Goal: Communication & Community: Answer question/provide support

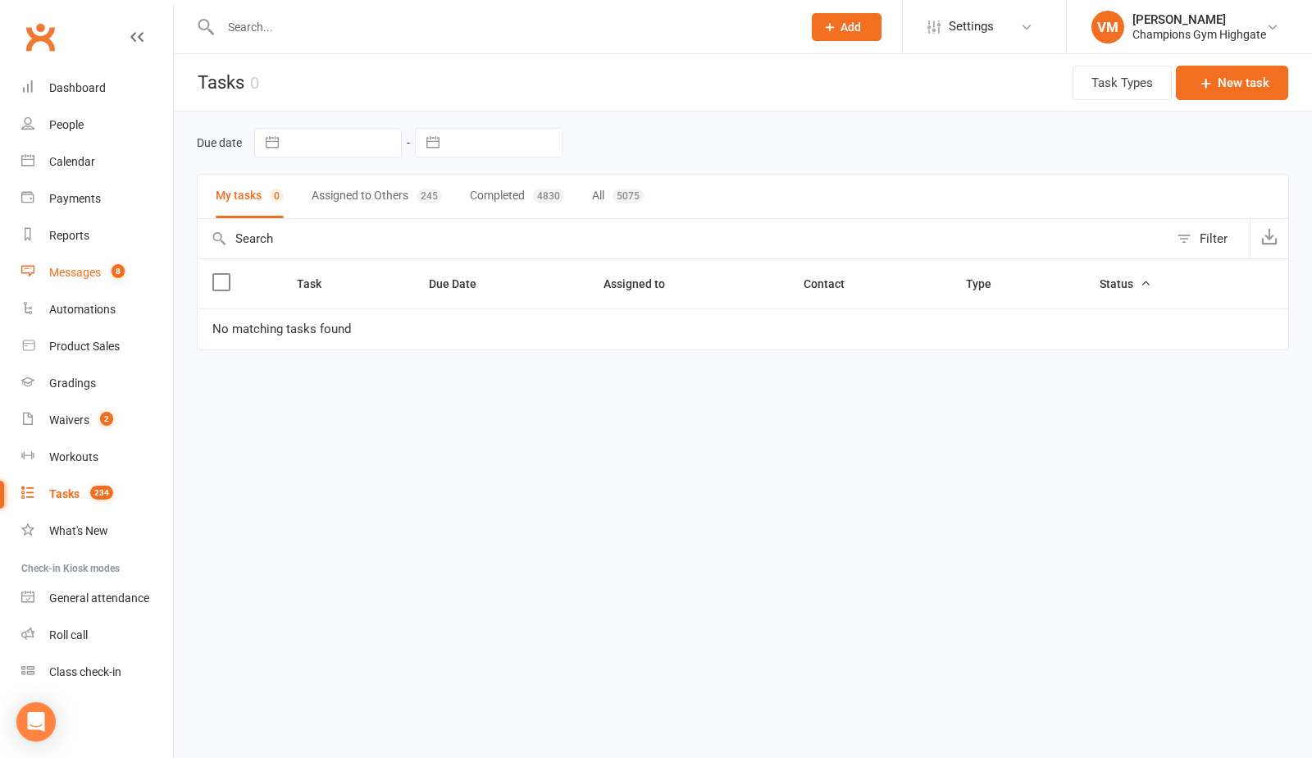
click at [90, 275] on div "Messages" at bounding box center [75, 272] width 52 height 13
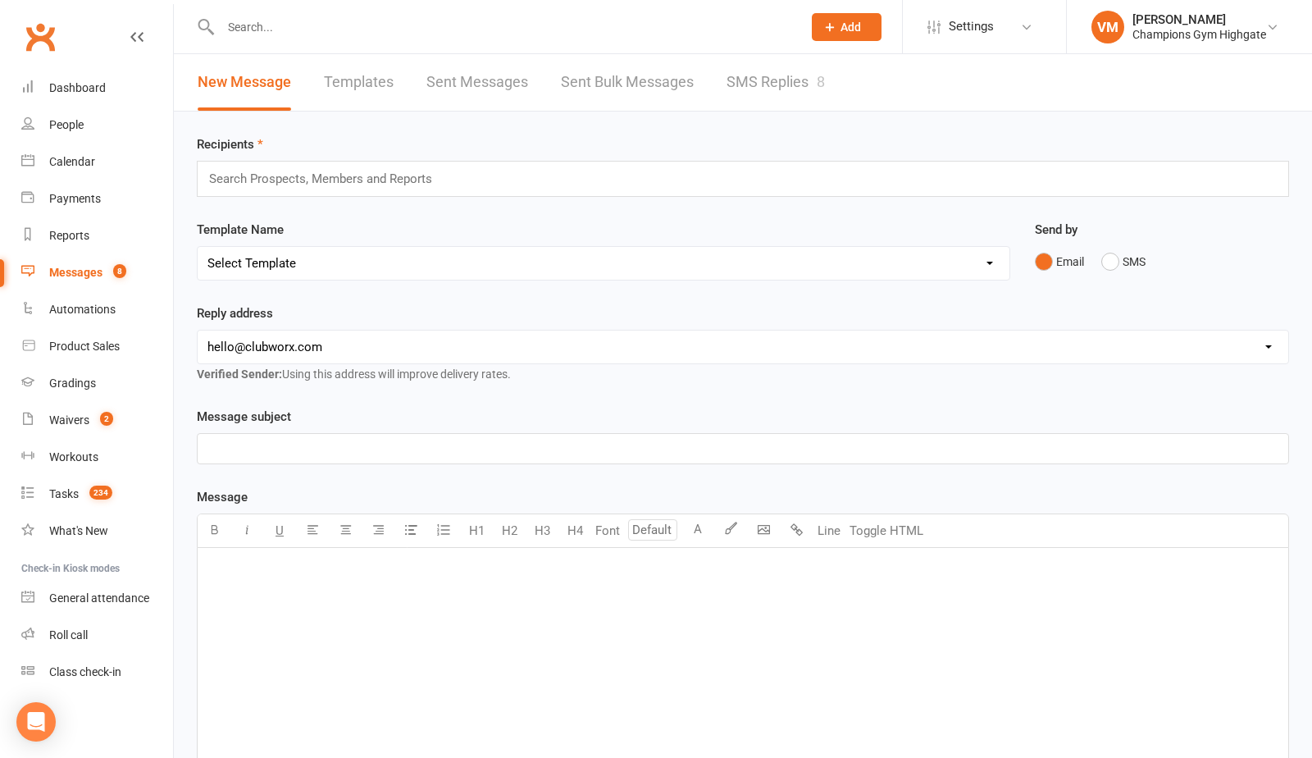
click at [781, 68] on link "SMS Replies 8" at bounding box center [776, 82] width 98 height 57
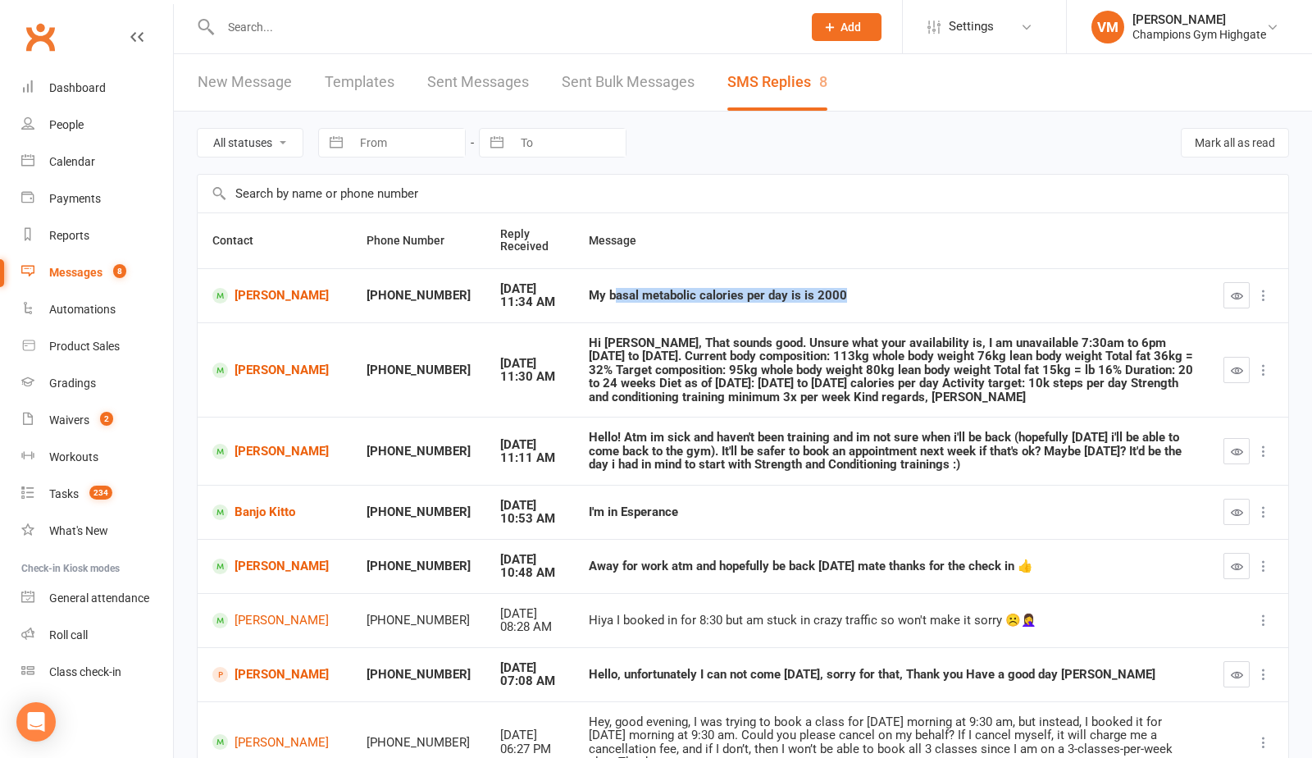
drag, startPoint x: 834, startPoint y: 291, endPoint x: 569, endPoint y: 291, distance: 264.9
click at [589, 291] on div "My basal metabolic calories per day is is 2000" at bounding box center [891, 296] width 605 height 14
click at [830, 198] on input "text" at bounding box center [743, 194] width 1091 height 38
click at [90, 269] on div "Messages" at bounding box center [75, 272] width 53 height 13
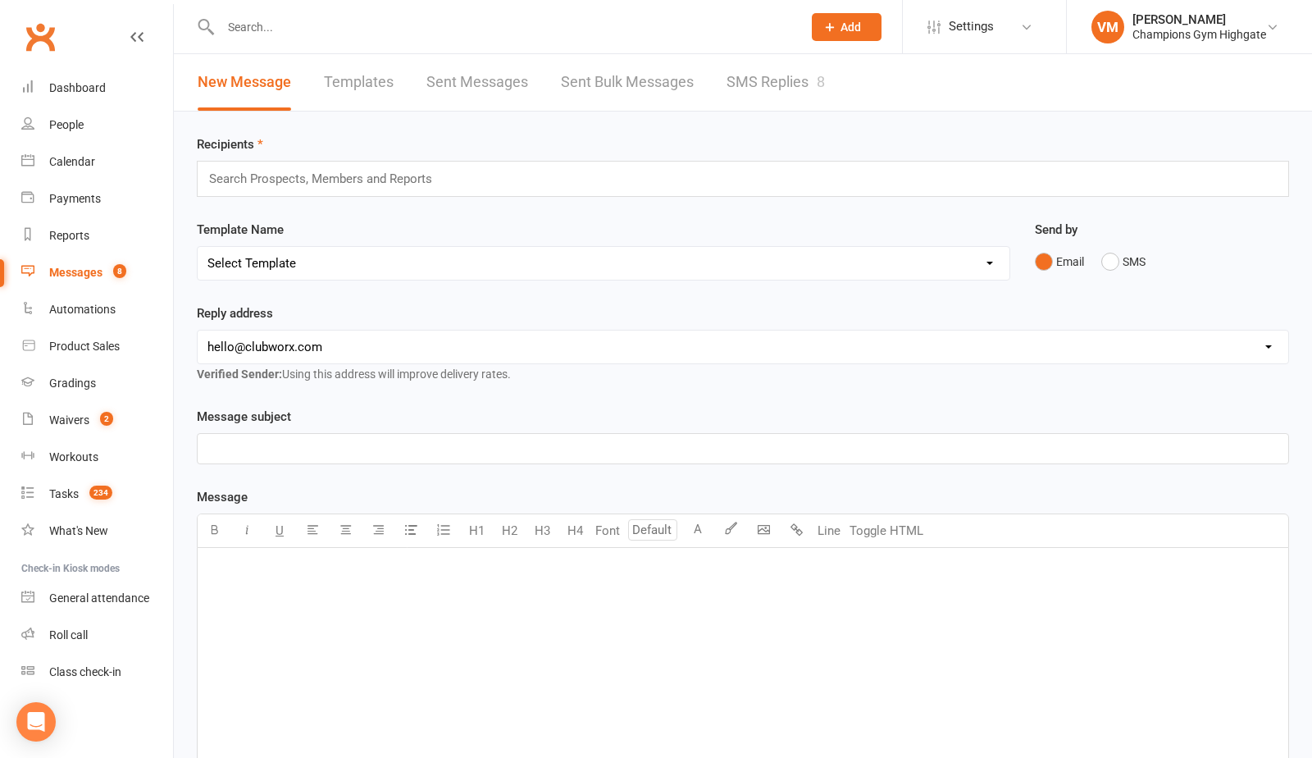
click at [363, 75] on link "Templates" at bounding box center [359, 82] width 70 height 57
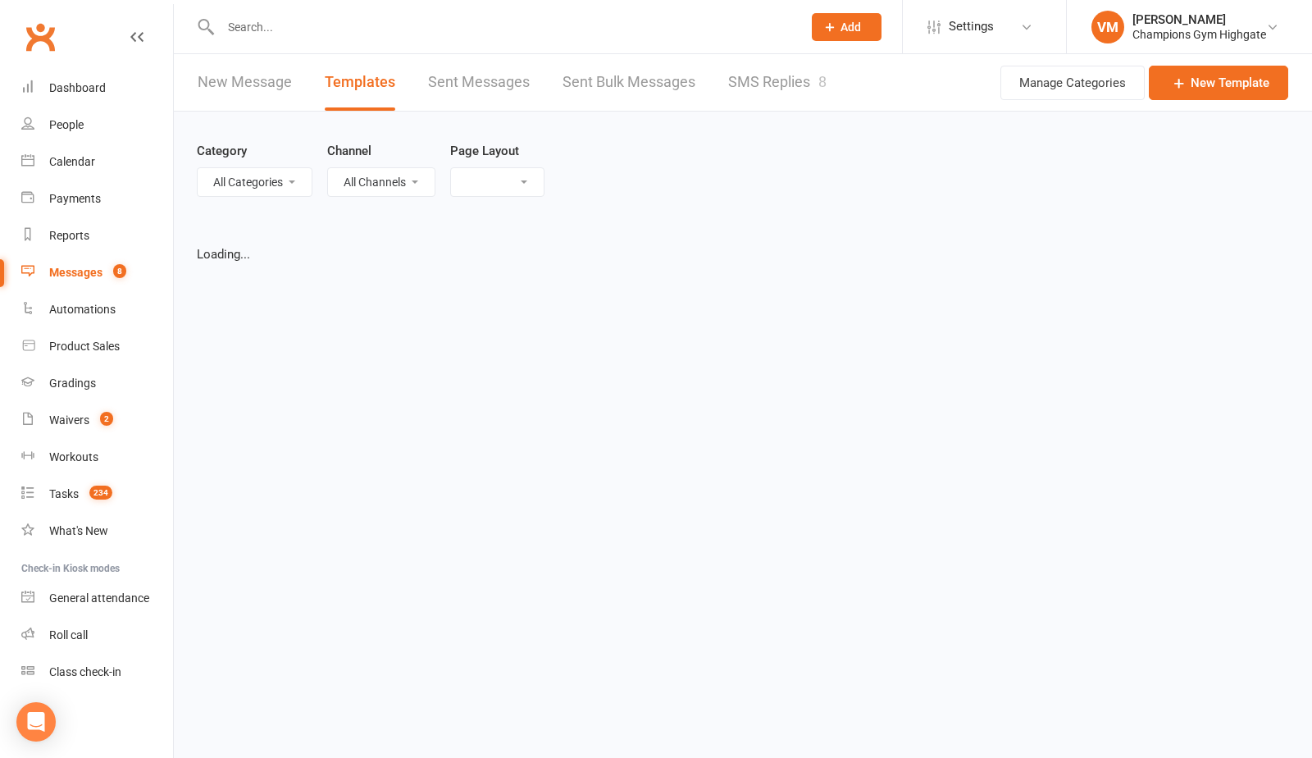
select select "grid"
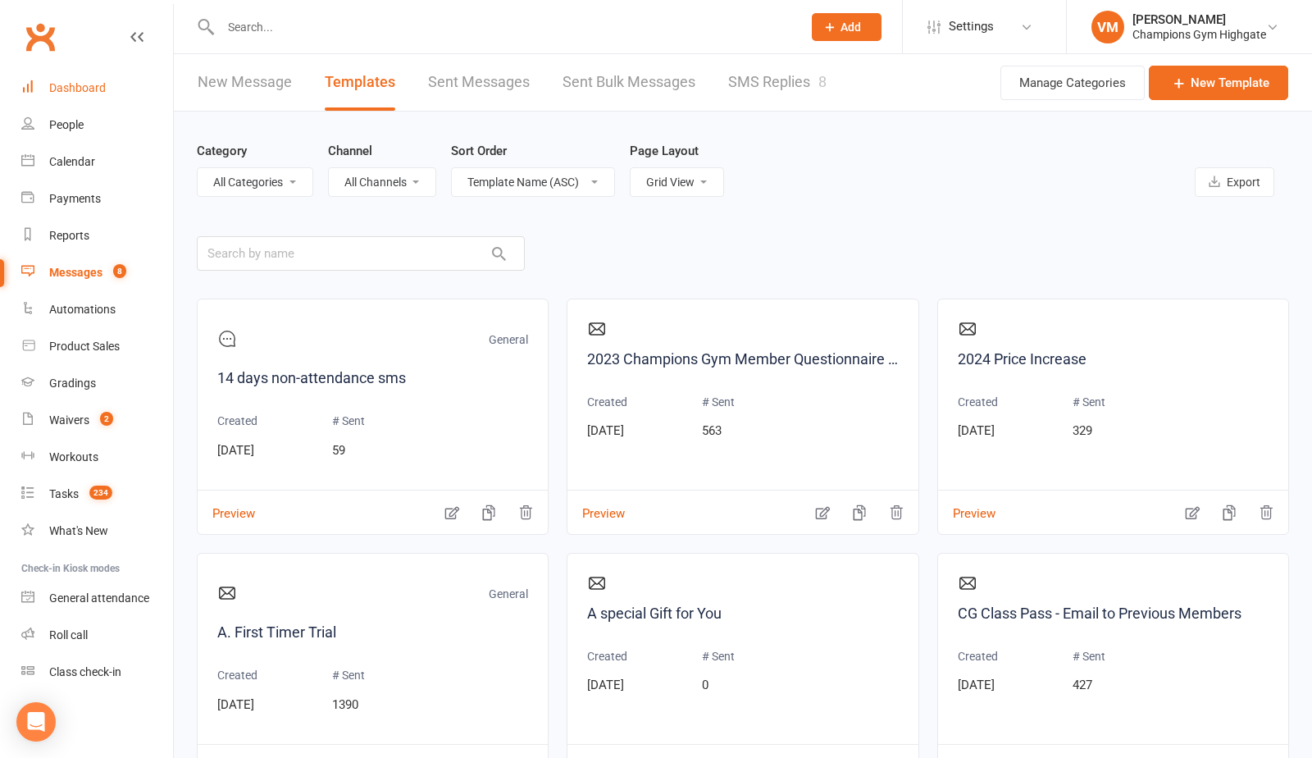
click at [103, 93] on div "Dashboard" at bounding box center [77, 87] width 57 height 13
